Goal: Check status: Check status

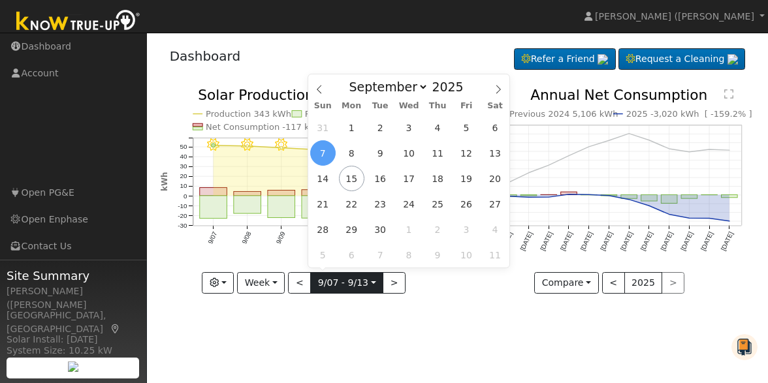
click at [347, 282] on input "[DATE]" at bounding box center [347, 283] width 72 height 21
drag, startPoint x: 347, startPoint y: 282, endPoint x: 352, endPoint y: 322, distance: 40.1
click at [352, 322] on div "User Profile First name Last name Email Email Notifications No Emails No Emails…" at bounding box center [457, 208] width 621 height 351
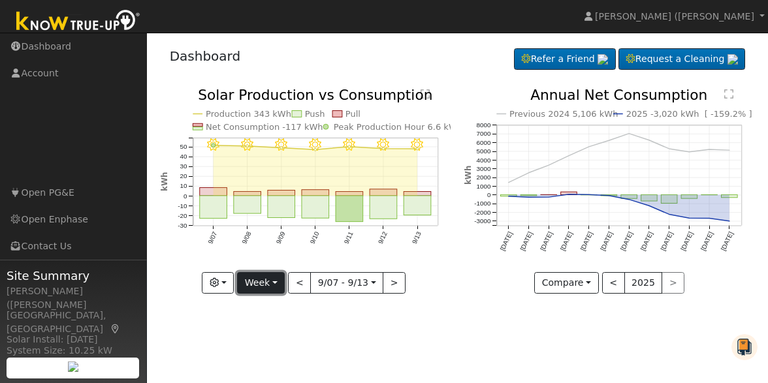
click at [251, 285] on button "Week" at bounding box center [261, 283] width 48 height 22
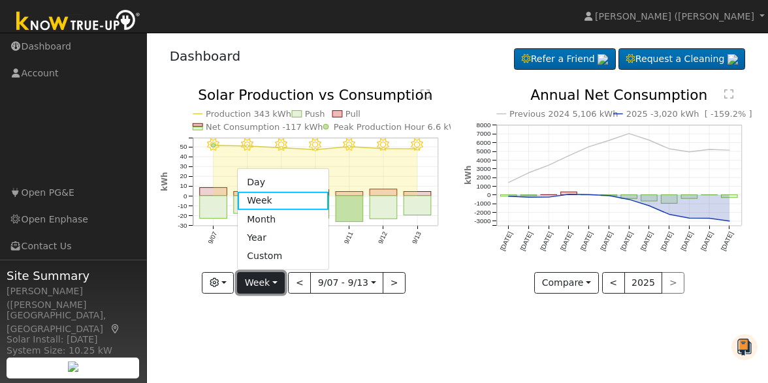
click at [251, 285] on button "Week" at bounding box center [261, 283] width 48 height 22
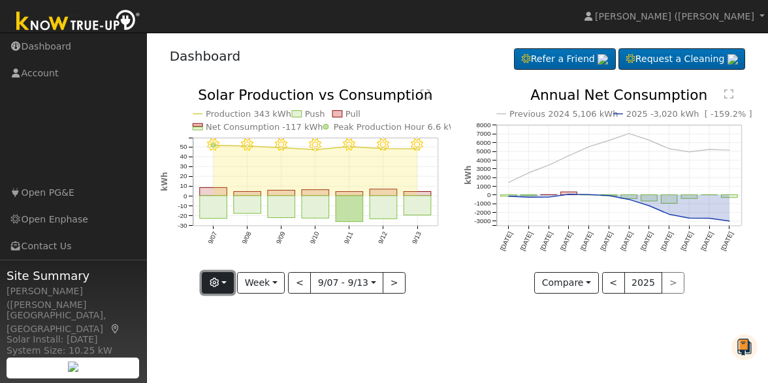
click at [231, 287] on button "button" at bounding box center [218, 283] width 32 height 22
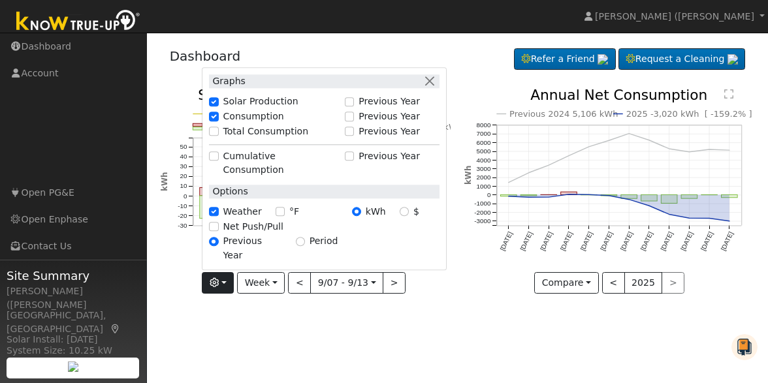
click at [353, 310] on div "9/13 - Clear 9/12 - Clear 9/11 - MostlyClear 9/10 - MostlyClear 9/09 - Clear 9/…" at bounding box center [305, 200] width 304 height 225
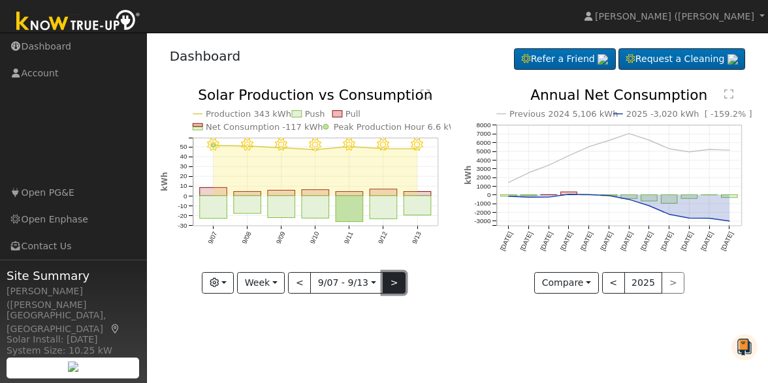
click at [386, 290] on button ">" at bounding box center [394, 283] width 23 height 22
type input "[DATE]"
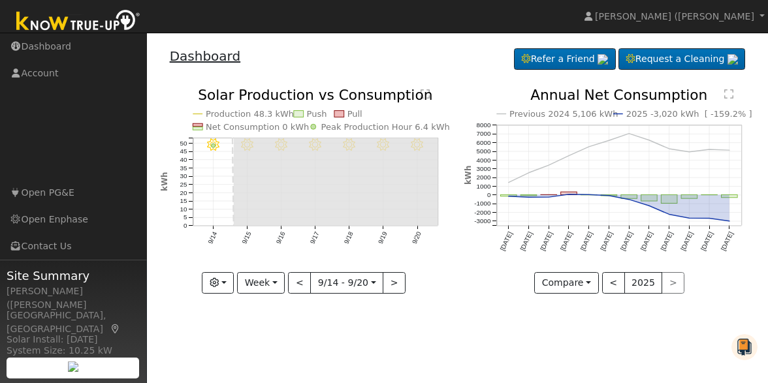
click at [187, 59] on link "Dashboard" at bounding box center [205, 56] width 71 height 16
